Goal: Communication & Community: Answer question/provide support

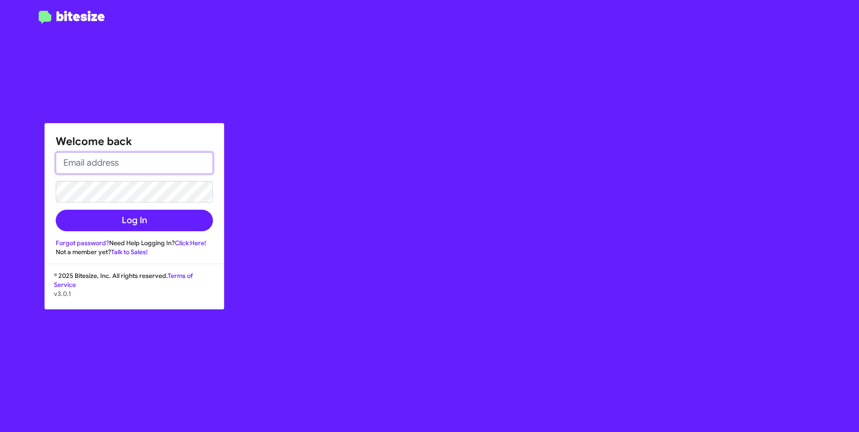
type input "[PERSON_NAME][EMAIL_ADDRESS][PERSON_NAME][DOMAIN_NAME]"
click at [133, 234] on div "Welcome back [PERSON_NAME][EMAIL_ADDRESS][PERSON_NAME][DOMAIN_NAME] Log In Forg…" at bounding box center [134, 190] width 179 height 133
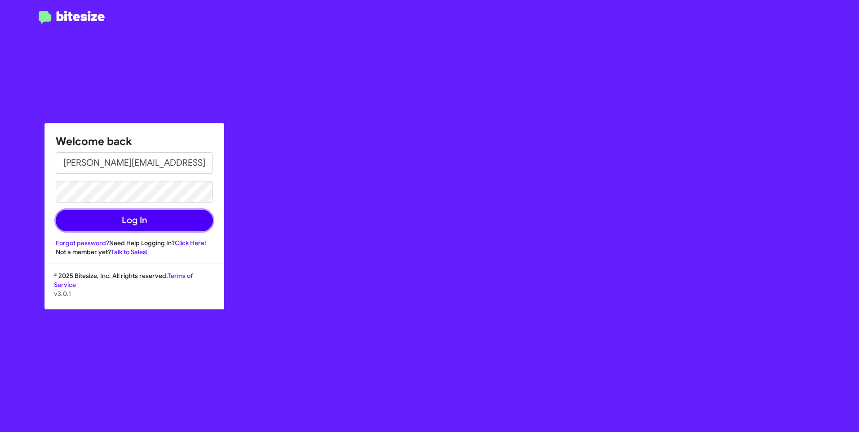
click at [120, 219] on button "Log In" at bounding box center [134, 221] width 157 height 22
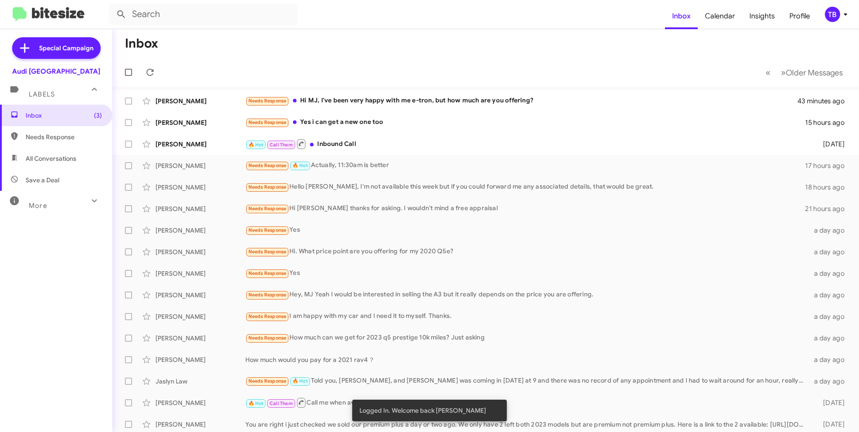
click at [46, 136] on span "Needs Response" at bounding box center [64, 137] width 76 height 9
type input "in:needs-response"
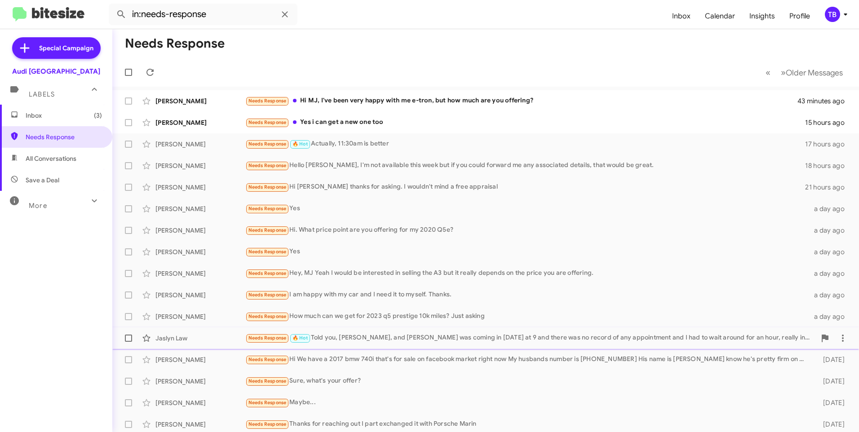
click at [609, 334] on div "Needs Response 🔥 Hot Told you, [PERSON_NAME], and [PERSON_NAME] I was coming in…" at bounding box center [530, 338] width 571 height 10
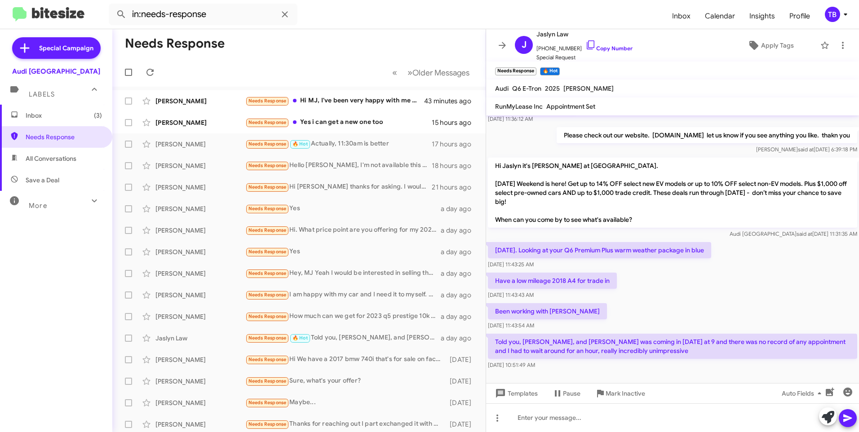
scroll to position [85, 0]
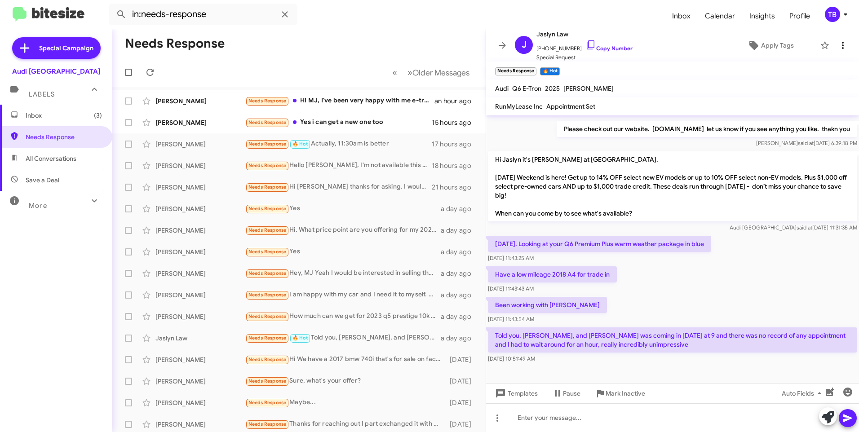
click at [839, 47] on icon at bounding box center [843, 45] width 11 height 11
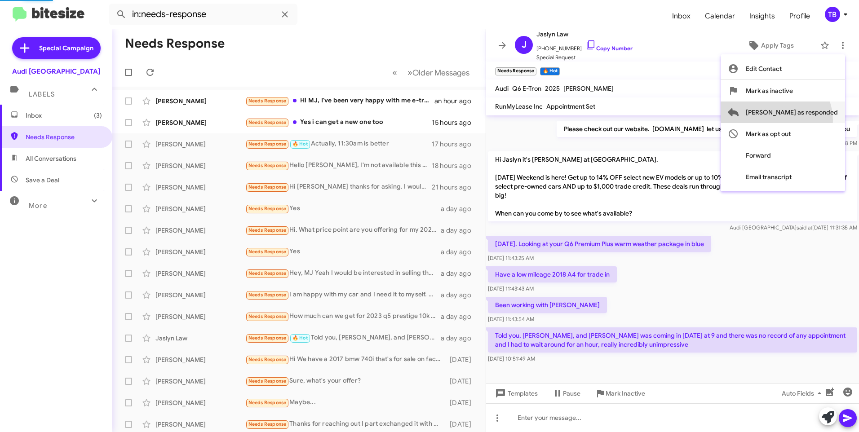
click at [812, 120] on span "[PERSON_NAME] as responded" at bounding box center [792, 113] width 92 height 22
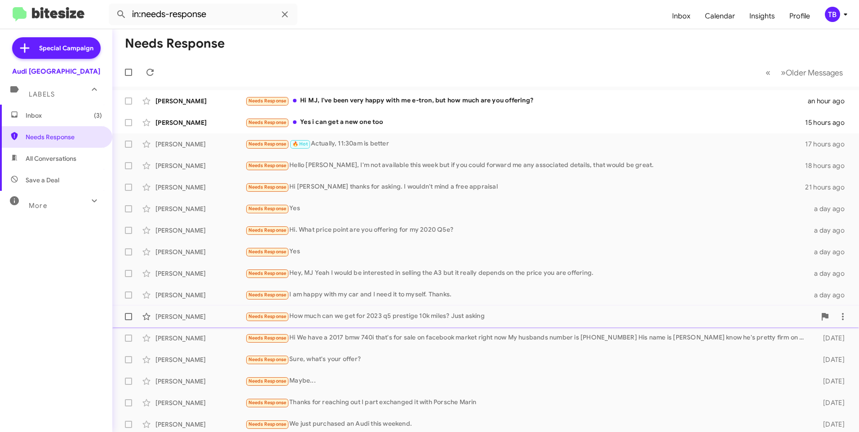
click at [339, 322] on div "Needs Response How much can we get for 2023 q5 prestige 10k miles? Just asking" at bounding box center [530, 317] width 571 height 10
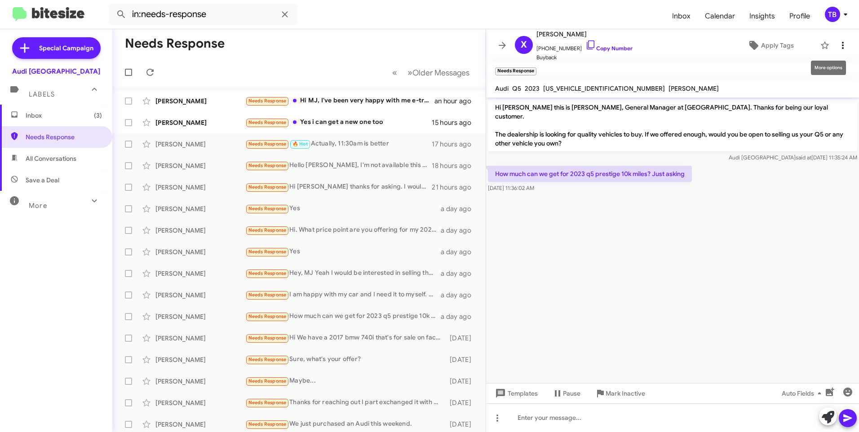
click at [838, 45] on icon at bounding box center [843, 45] width 11 height 11
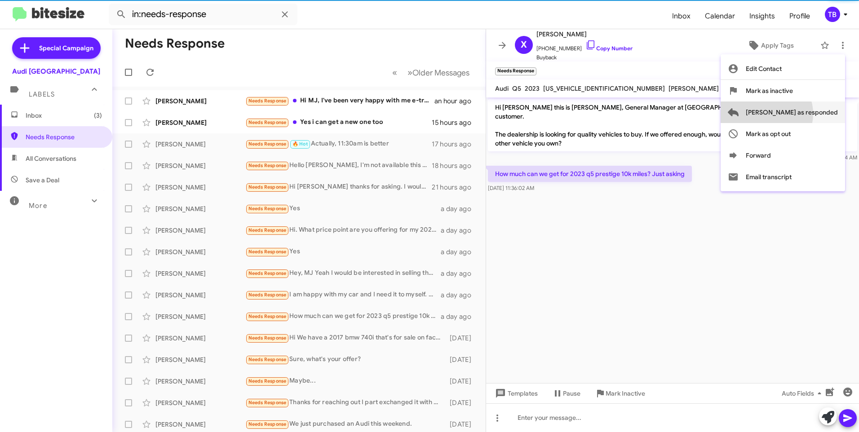
click at [803, 114] on span "[PERSON_NAME] as responded" at bounding box center [792, 113] width 92 height 22
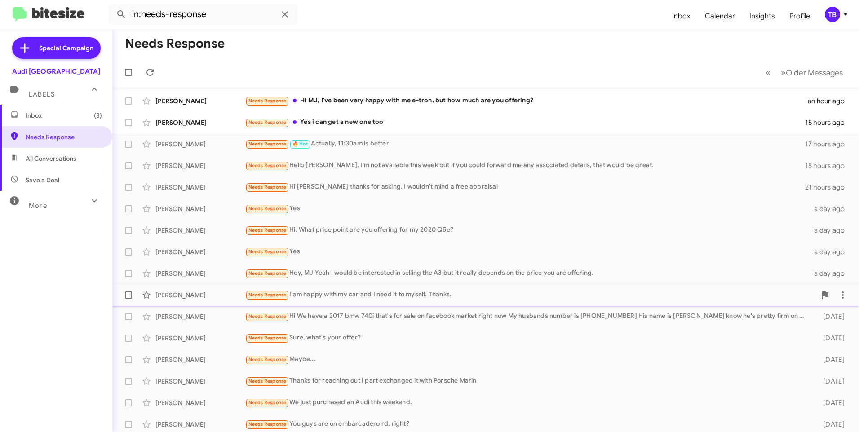
click at [339, 297] on div "Needs Response I am happy with my car and I need it to myself. Thanks." at bounding box center [530, 295] width 571 height 10
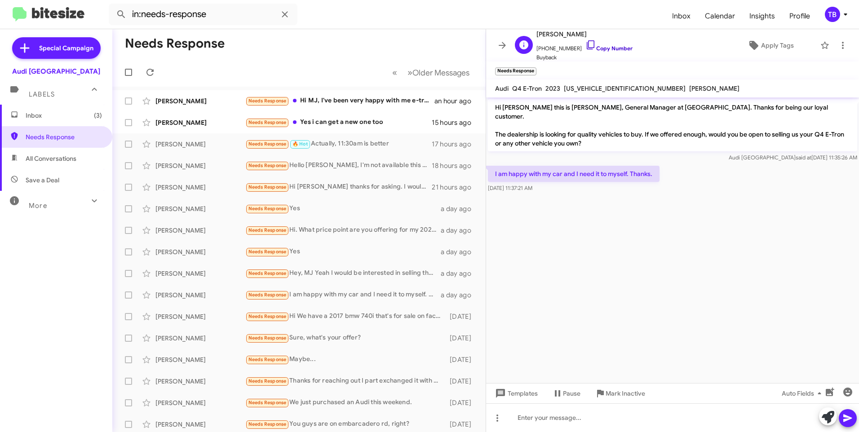
click at [586, 48] on icon at bounding box center [591, 45] width 11 height 11
click at [838, 45] on icon at bounding box center [843, 45] width 11 height 11
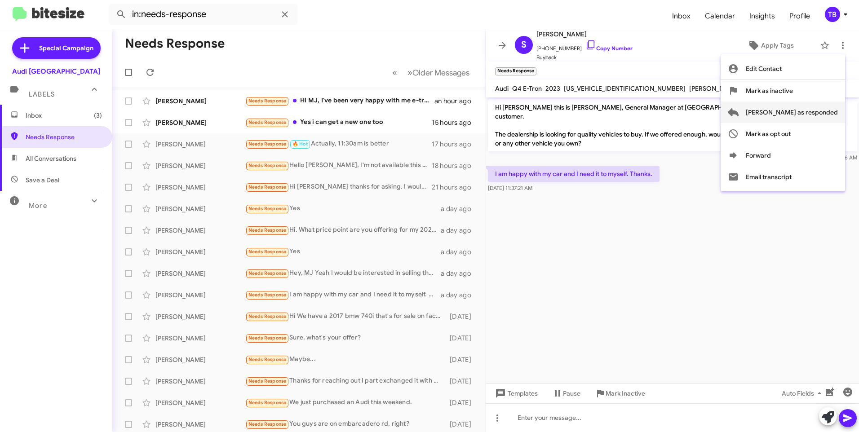
click at [819, 112] on span "[PERSON_NAME] as responded" at bounding box center [792, 113] width 92 height 22
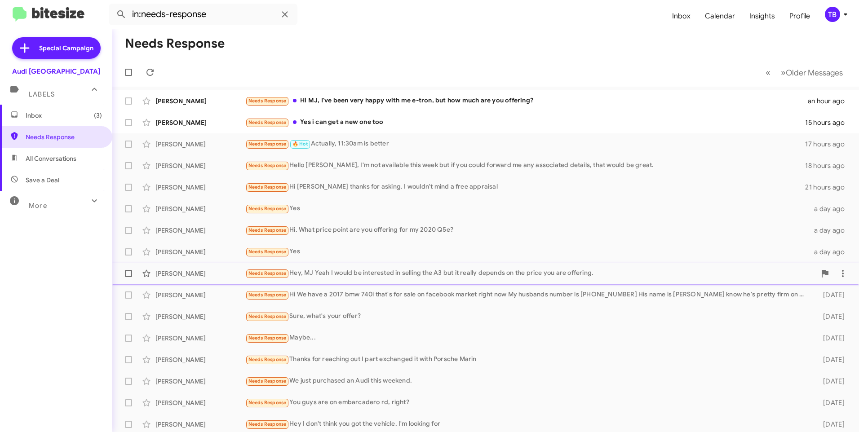
click at [324, 275] on div "Needs Response Hey, MJ Yeah I would be interested in selling the A3 but it real…" at bounding box center [530, 273] width 571 height 10
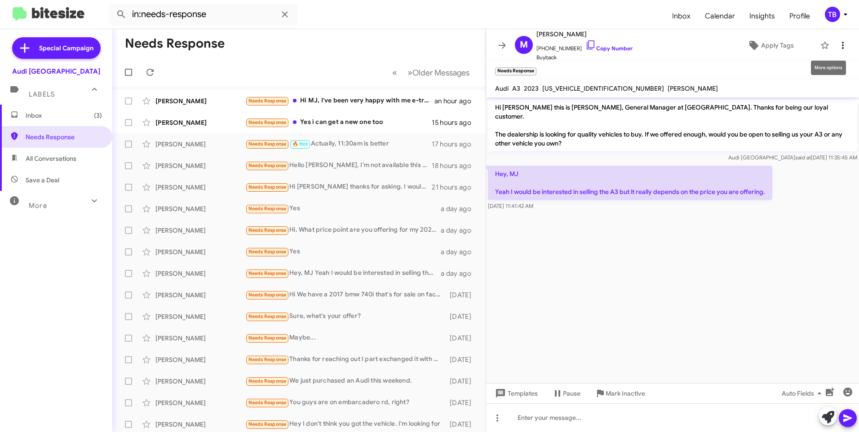
click at [834, 38] on button at bounding box center [843, 45] width 18 height 18
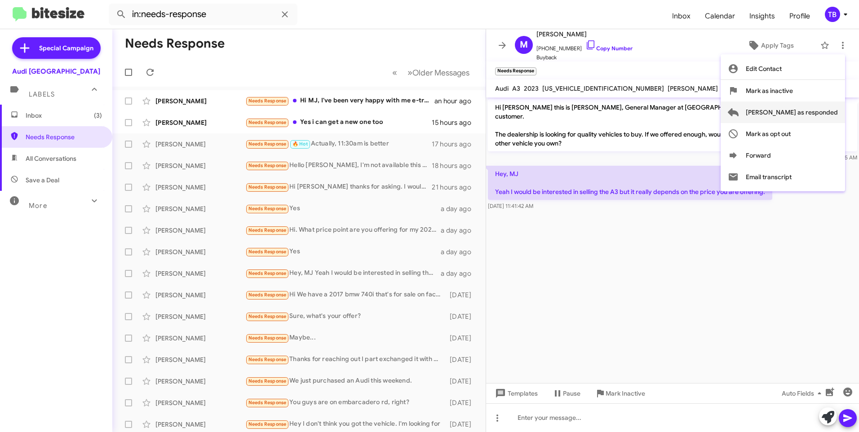
click at [828, 110] on span "[PERSON_NAME] as responded" at bounding box center [792, 113] width 92 height 22
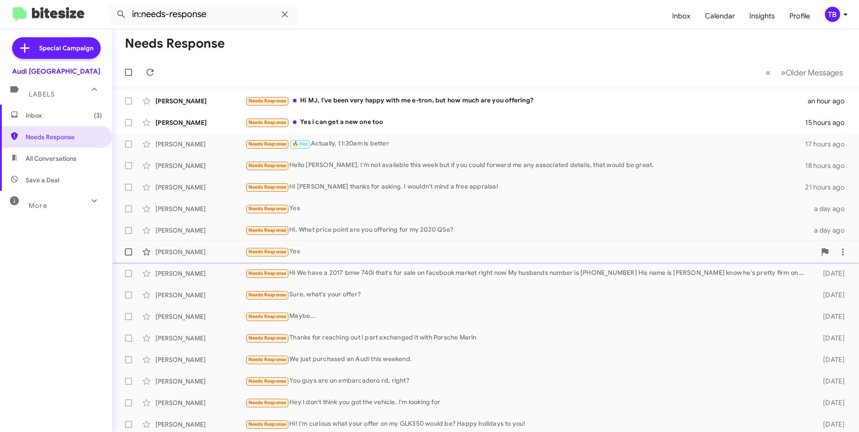
click at [356, 247] on div "Needs Response Yes" at bounding box center [530, 252] width 571 height 10
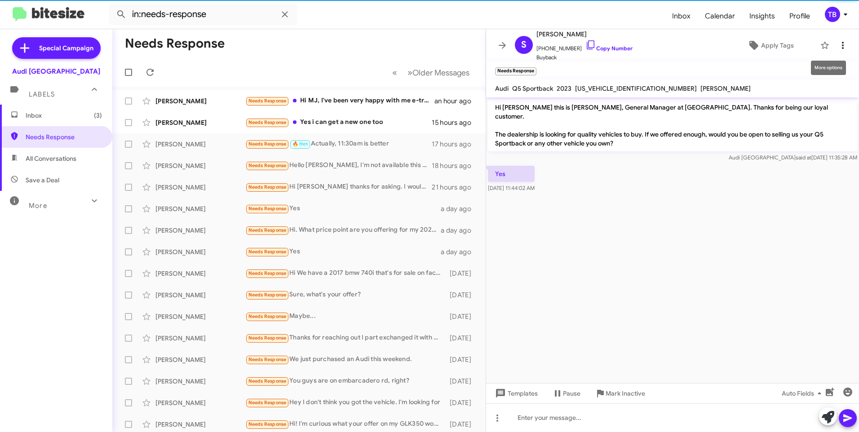
click at [837, 39] on button at bounding box center [843, 45] width 18 height 18
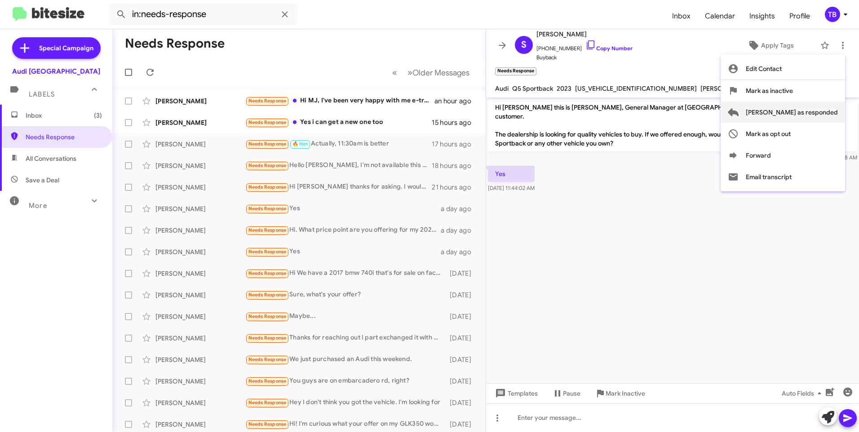
click at [820, 112] on span "[PERSON_NAME] as responded" at bounding box center [792, 113] width 92 height 22
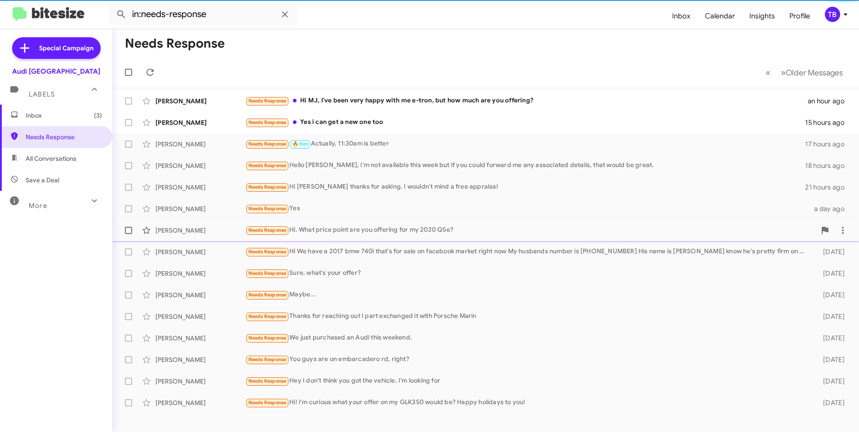
click at [318, 220] on span "[PERSON_NAME] Needs Response Hi. What price point are you offering for my 2020 …" at bounding box center [485, 231] width 747 height 22
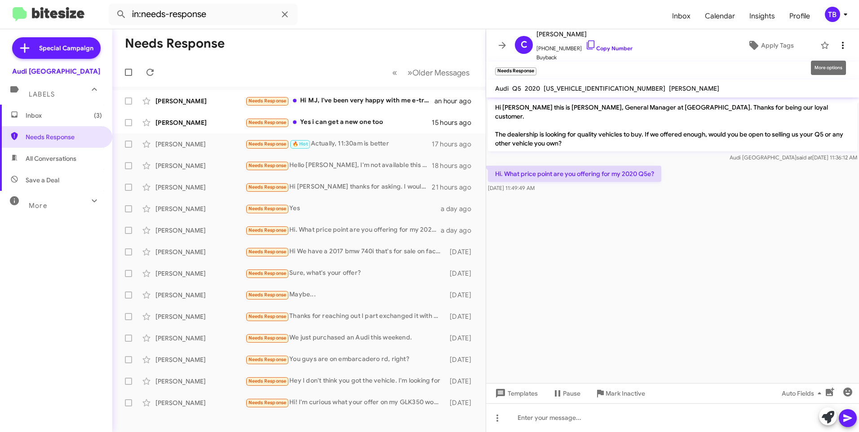
click at [840, 42] on icon at bounding box center [843, 45] width 11 height 11
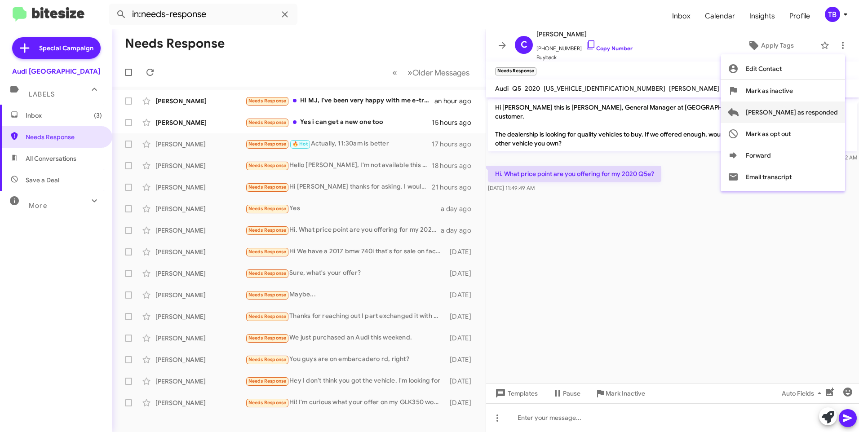
click at [818, 110] on span "[PERSON_NAME] as responded" at bounding box center [792, 113] width 92 height 22
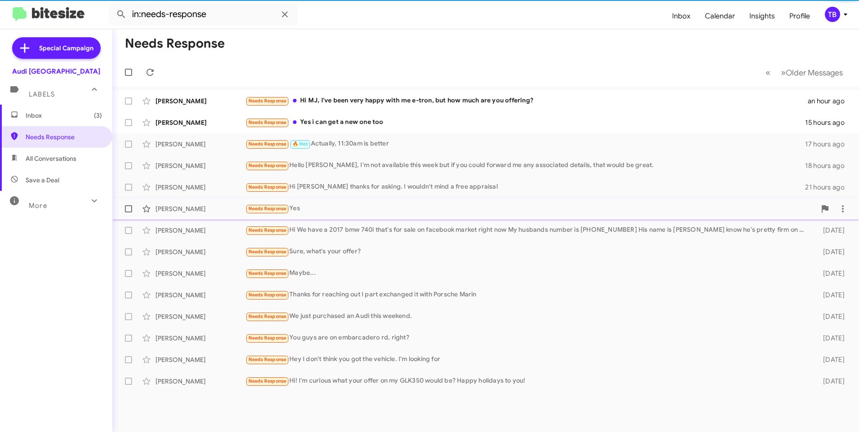
click at [364, 213] on div "Needs Response Yes" at bounding box center [530, 209] width 571 height 10
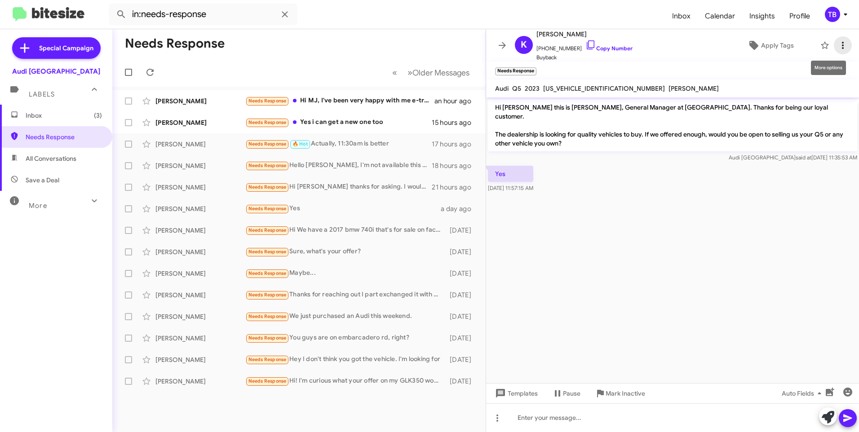
click at [841, 47] on icon at bounding box center [843, 45] width 11 height 11
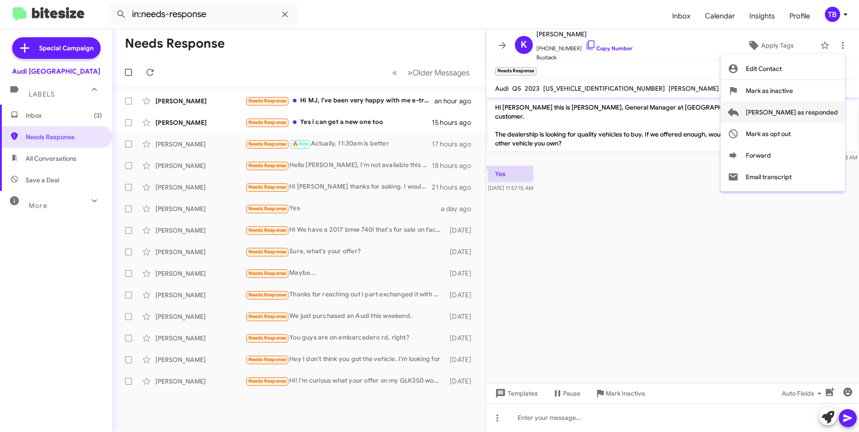
click at [803, 119] on span "[PERSON_NAME] as responded" at bounding box center [792, 113] width 92 height 22
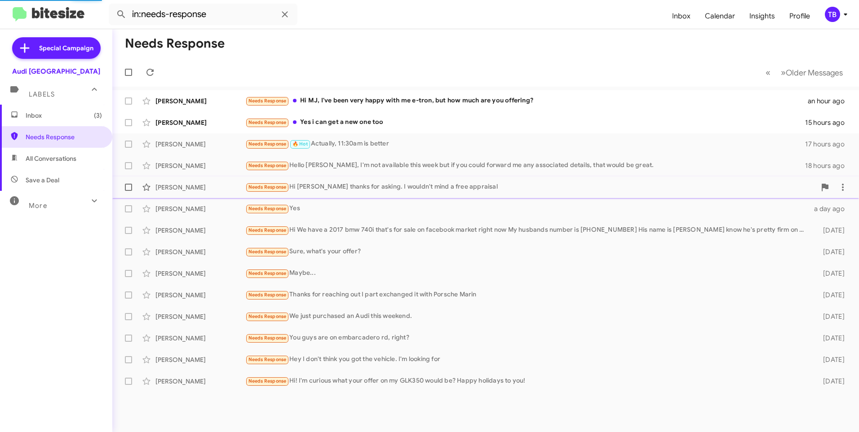
click at [366, 184] on div "Needs Response Hi [PERSON_NAME] thanks for asking. I wouldn't mind a free appra…" at bounding box center [530, 187] width 571 height 10
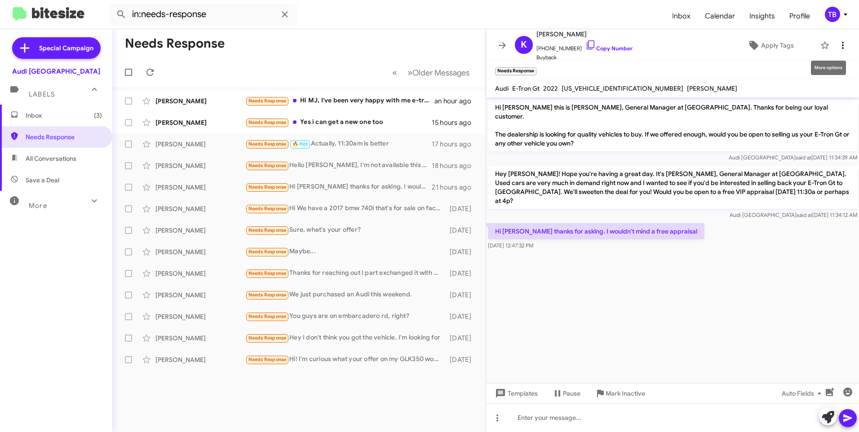
click at [842, 46] on span at bounding box center [843, 45] width 18 height 11
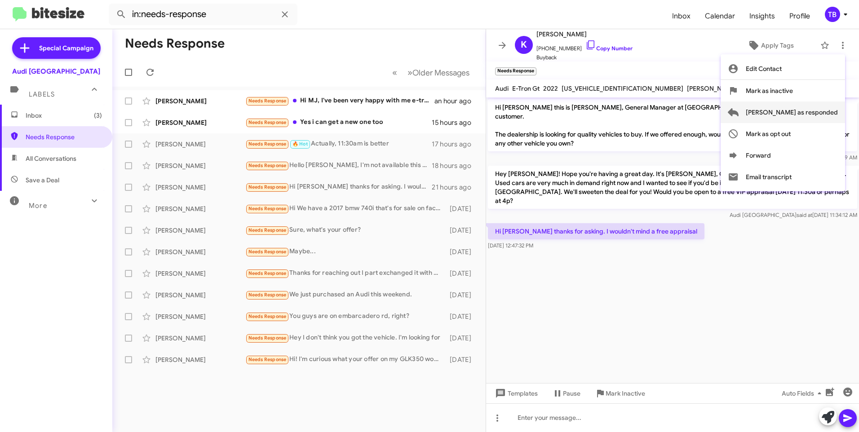
click at [811, 108] on span "[PERSON_NAME] as responded" at bounding box center [792, 113] width 92 height 22
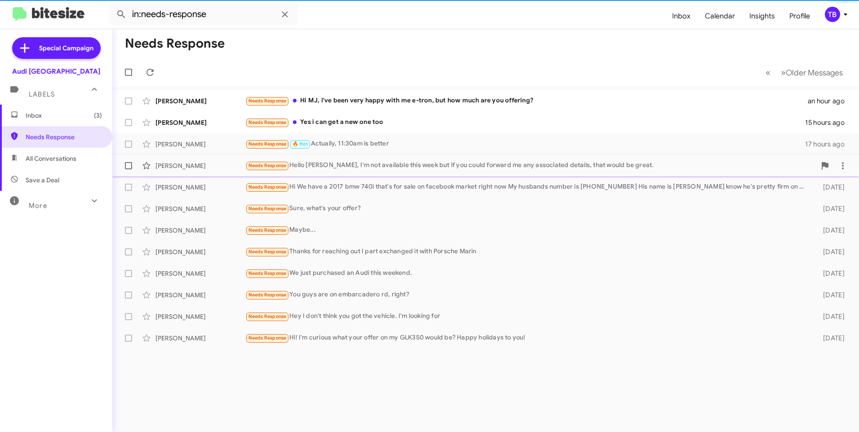
click at [359, 165] on div "Needs Response Hello [PERSON_NAME], I'm not available this week but if you coul…" at bounding box center [530, 165] width 571 height 10
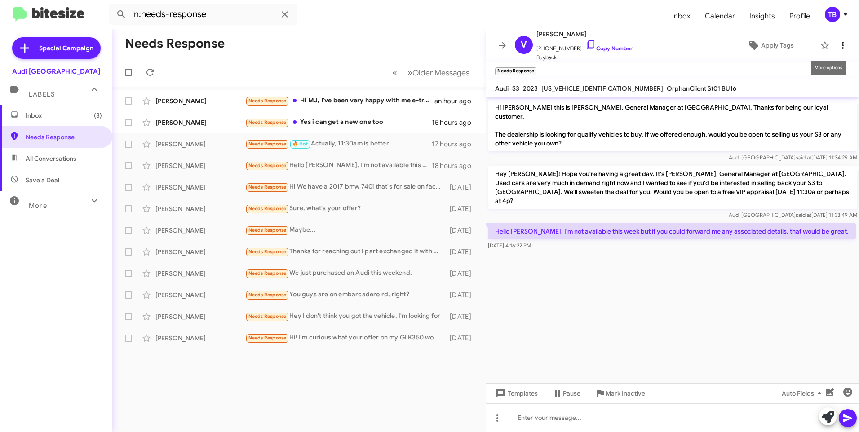
click at [842, 41] on span at bounding box center [843, 45] width 18 height 11
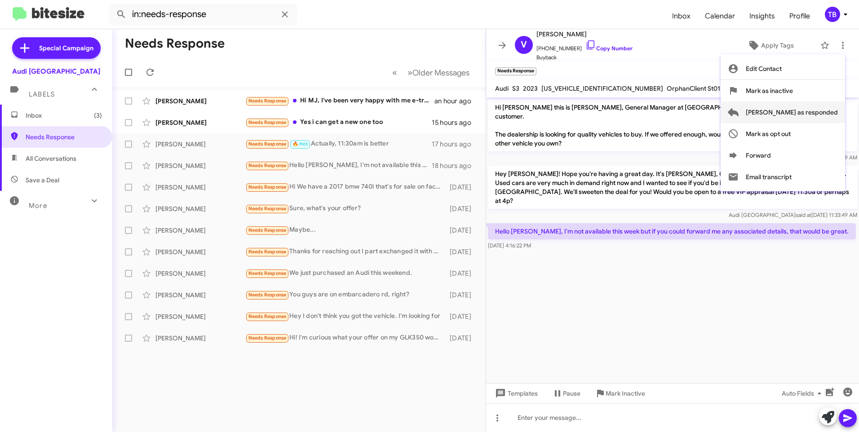
click at [795, 113] on span "[PERSON_NAME] as responded" at bounding box center [792, 113] width 92 height 22
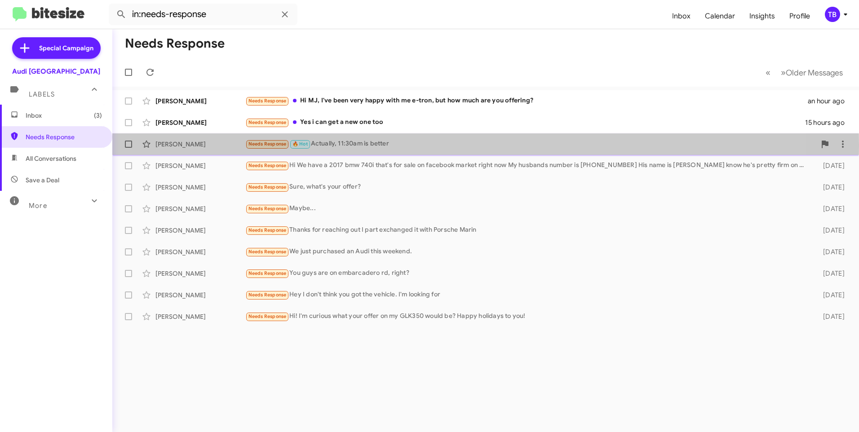
click at [376, 146] on div "Needs Response 🔥 Hot Actually, 11:30am is better" at bounding box center [530, 144] width 571 height 10
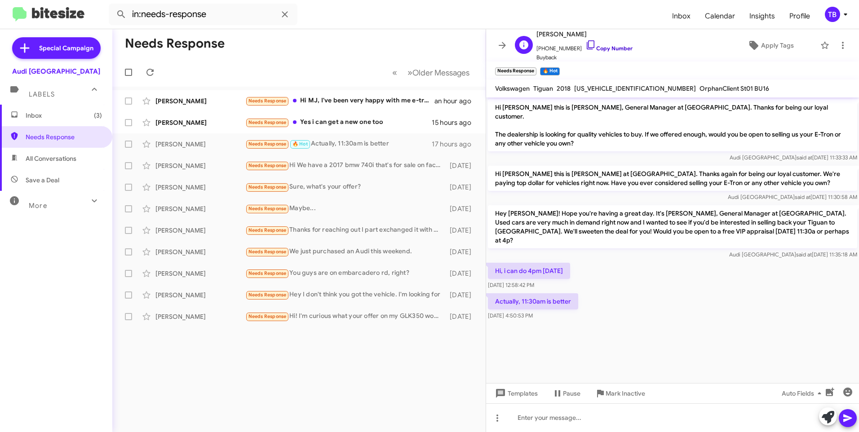
click at [586, 45] on icon at bounding box center [591, 45] width 11 height 11
click at [838, 46] on icon at bounding box center [843, 45] width 11 height 11
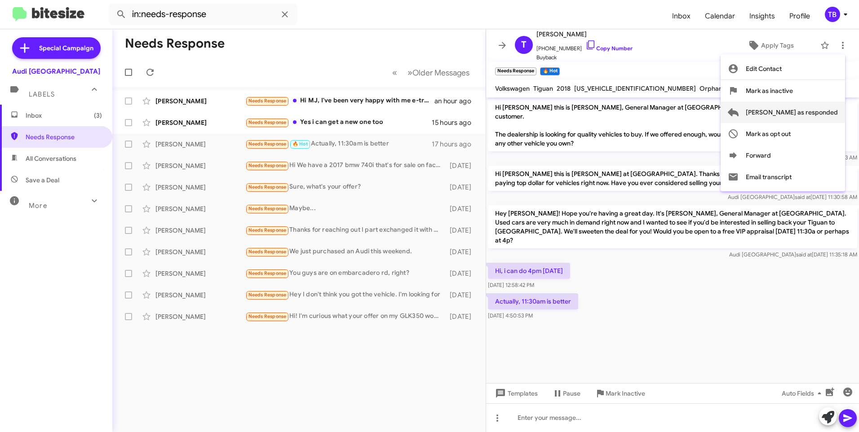
click at [832, 116] on span "[PERSON_NAME] as responded" at bounding box center [792, 113] width 92 height 22
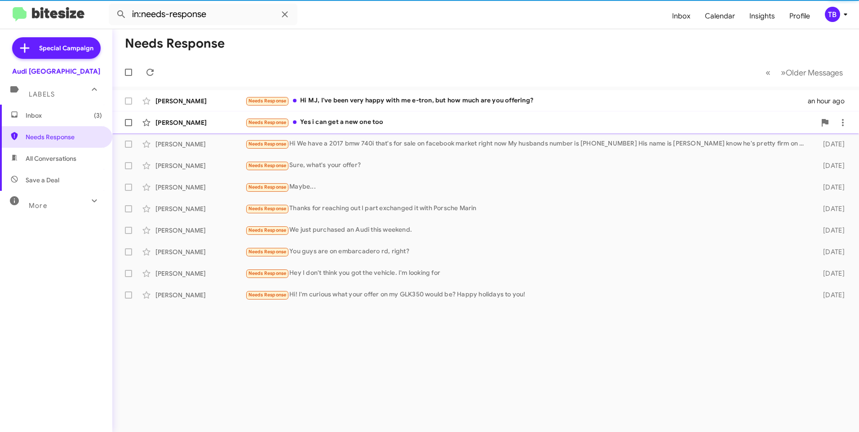
click at [289, 112] on span "[PERSON_NAME] Needs Response Yes i can get a new one too 15 hours ago" at bounding box center [485, 123] width 747 height 22
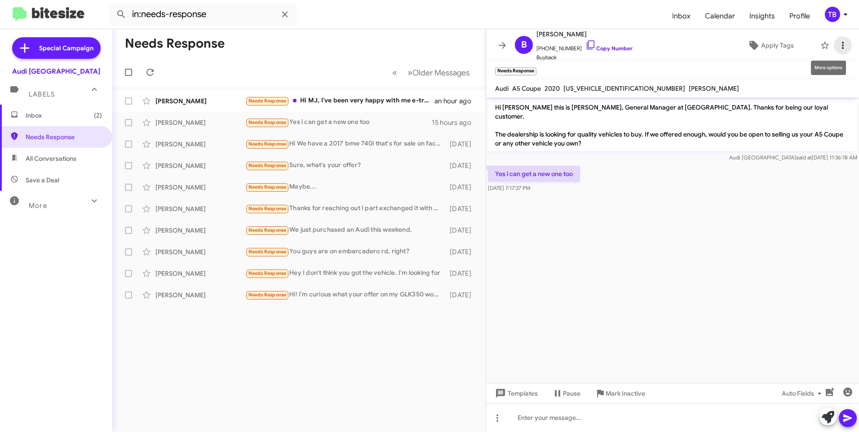
click at [835, 39] on button at bounding box center [843, 45] width 18 height 18
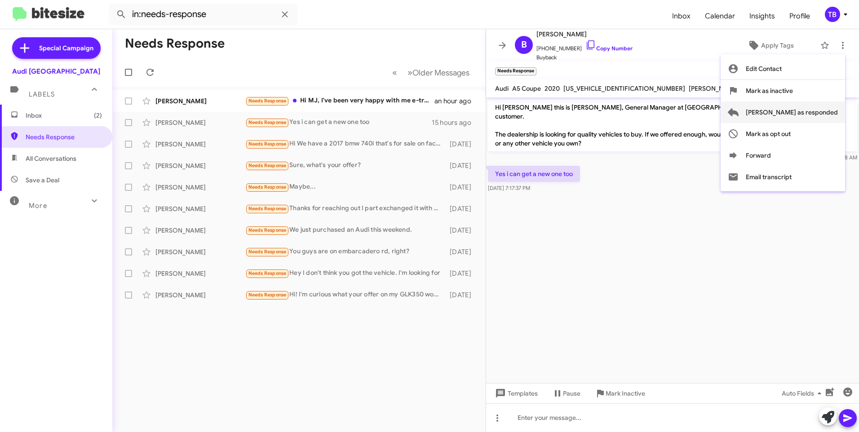
click at [815, 113] on span "[PERSON_NAME] as responded" at bounding box center [792, 113] width 92 height 22
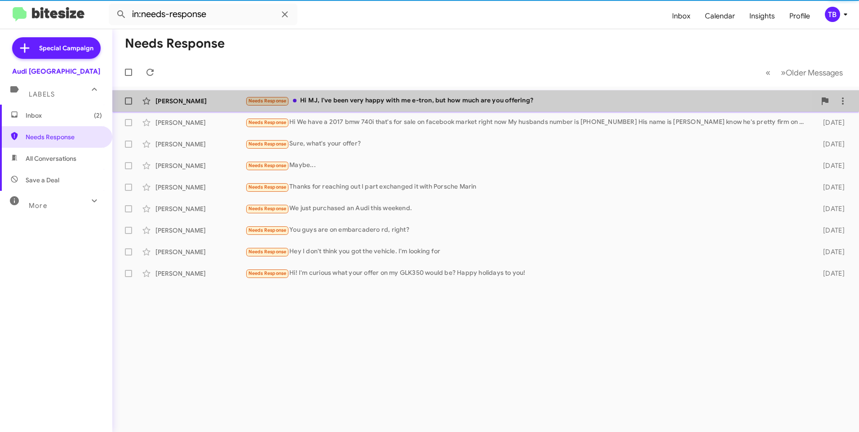
click at [322, 107] on div "[PERSON_NAME] Needs Response Hi [PERSON_NAME], I've been very happy with me e-t…" at bounding box center [486, 101] width 733 height 18
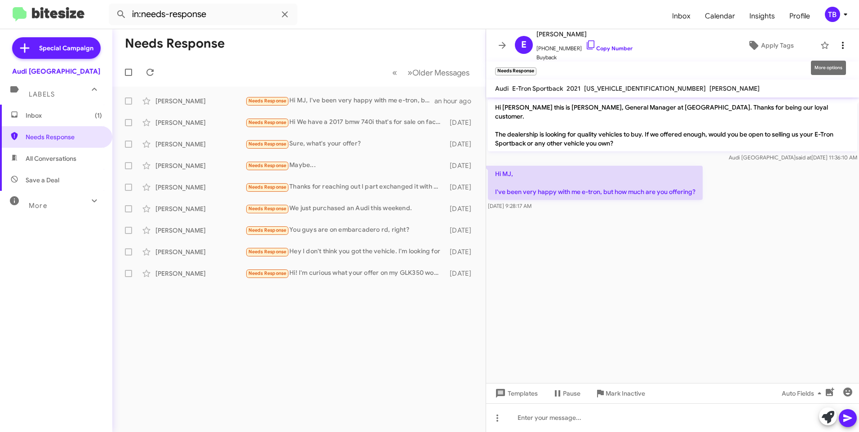
click at [842, 48] on icon at bounding box center [843, 45] width 2 height 7
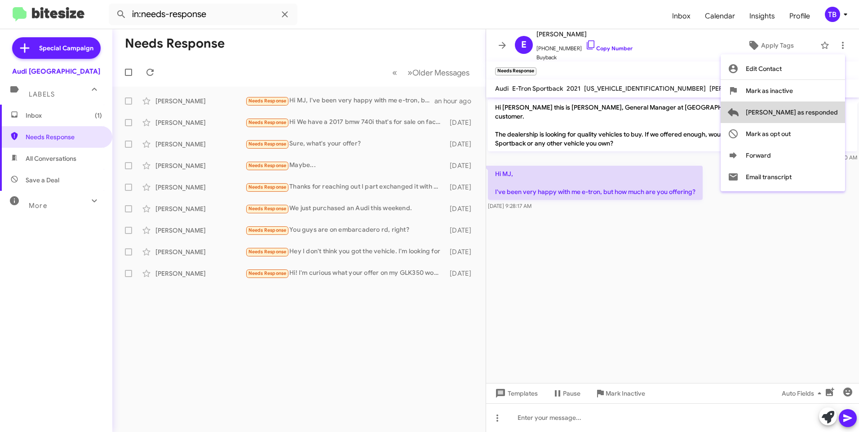
click at [821, 111] on span "[PERSON_NAME] as responded" at bounding box center [792, 113] width 92 height 22
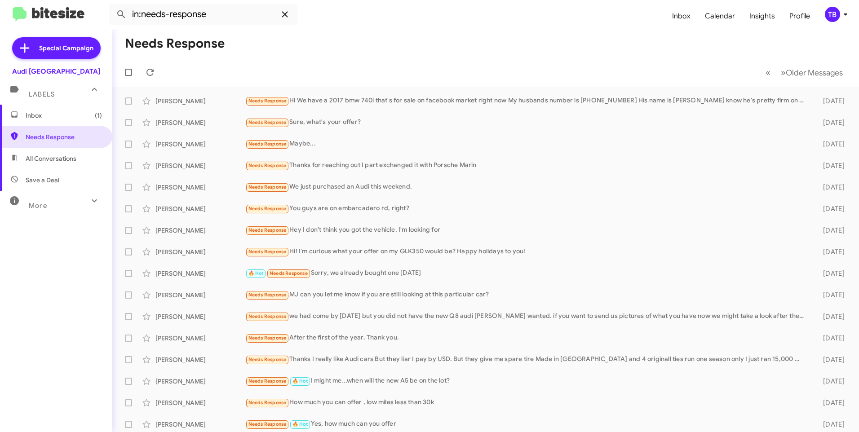
click at [286, 14] on icon at bounding box center [285, 14] width 6 height 6
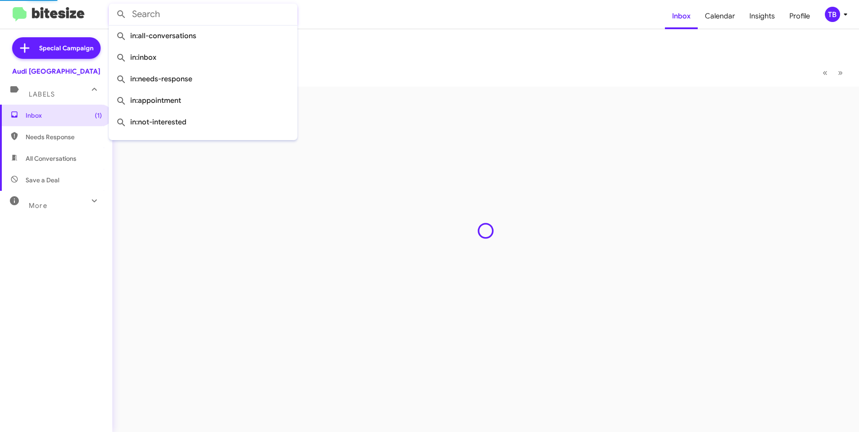
click at [382, 47] on mat-toolbar-row "Inbox" at bounding box center [485, 43] width 747 height 29
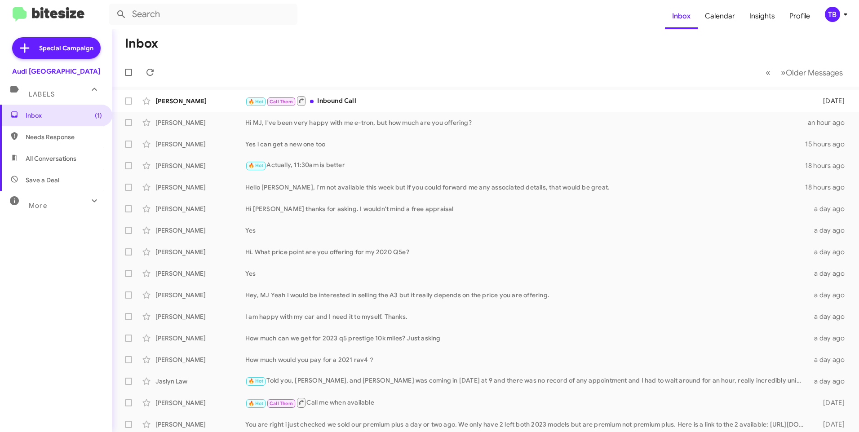
click at [396, 89] on mat-action-list "Anubhav Harlalka 🔥 Hot Call Them Inbound Call 3 days ago Earl Burrell Hi MJ, I'…" at bounding box center [485, 304] width 747 height 435
click at [393, 101] on div "🔥 Hot Call Them Inbound Call" at bounding box center [530, 100] width 571 height 11
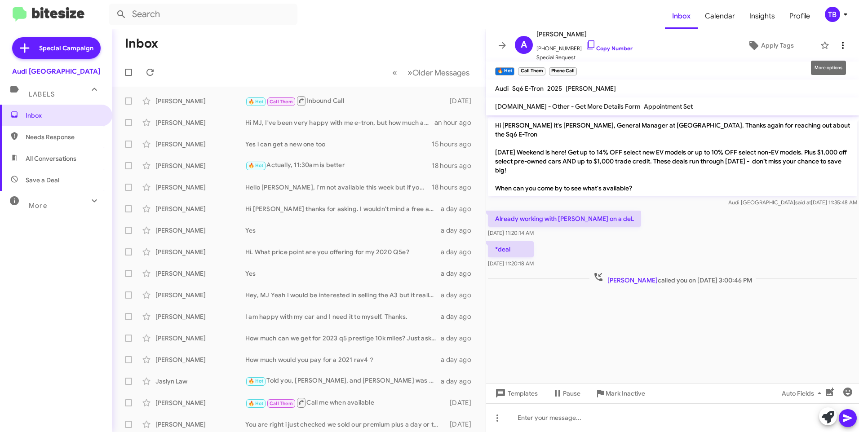
click at [838, 40] on icon at bounding box center [843, 45] width 11 height 11
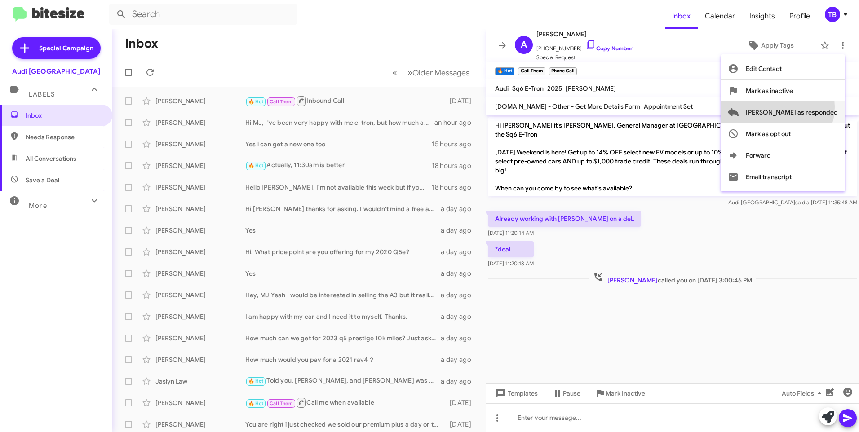
click at [813, 107] on span "[PERSON_NAME] as responded" at bounding box center [792, 113] width 92 height 22
